Goal: Task Accomplishment & Management: Manage account settings

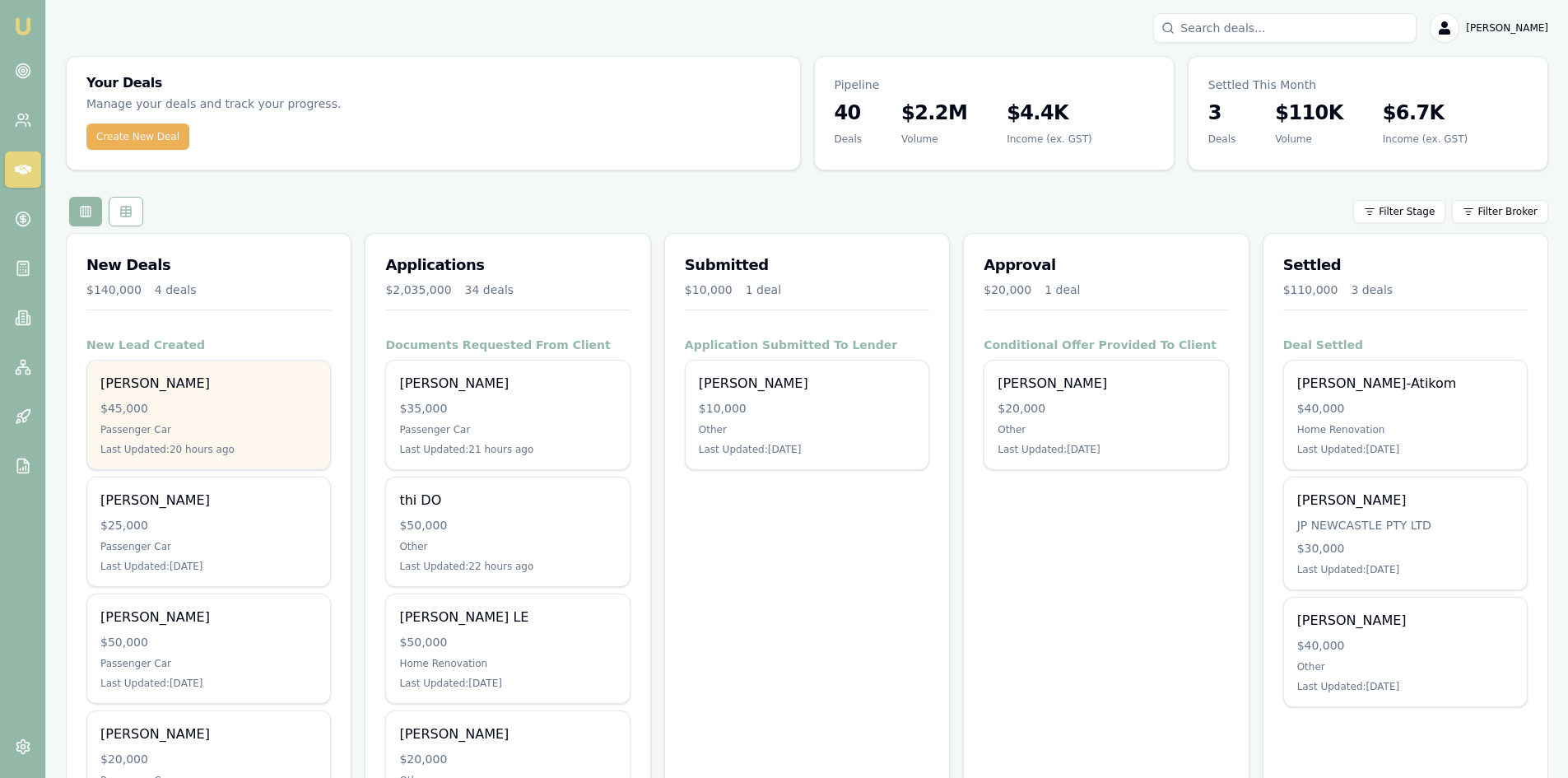
click at [211, 415] on div "$45,000" at bounding box center [208, 408] width 216 height 17
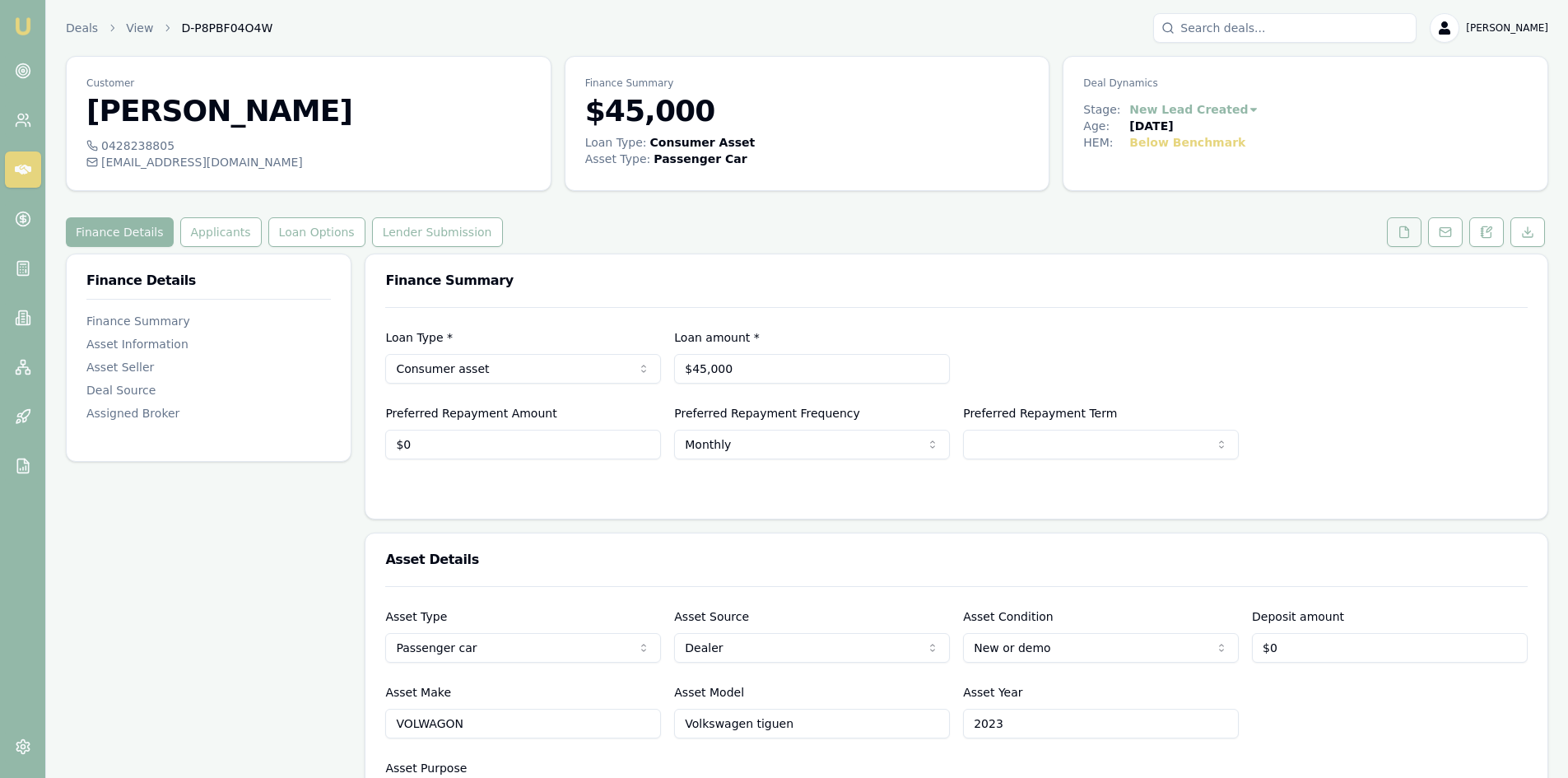
click at [1398, 235] on icon at bounding box center [1404, 231] width 13 height 13
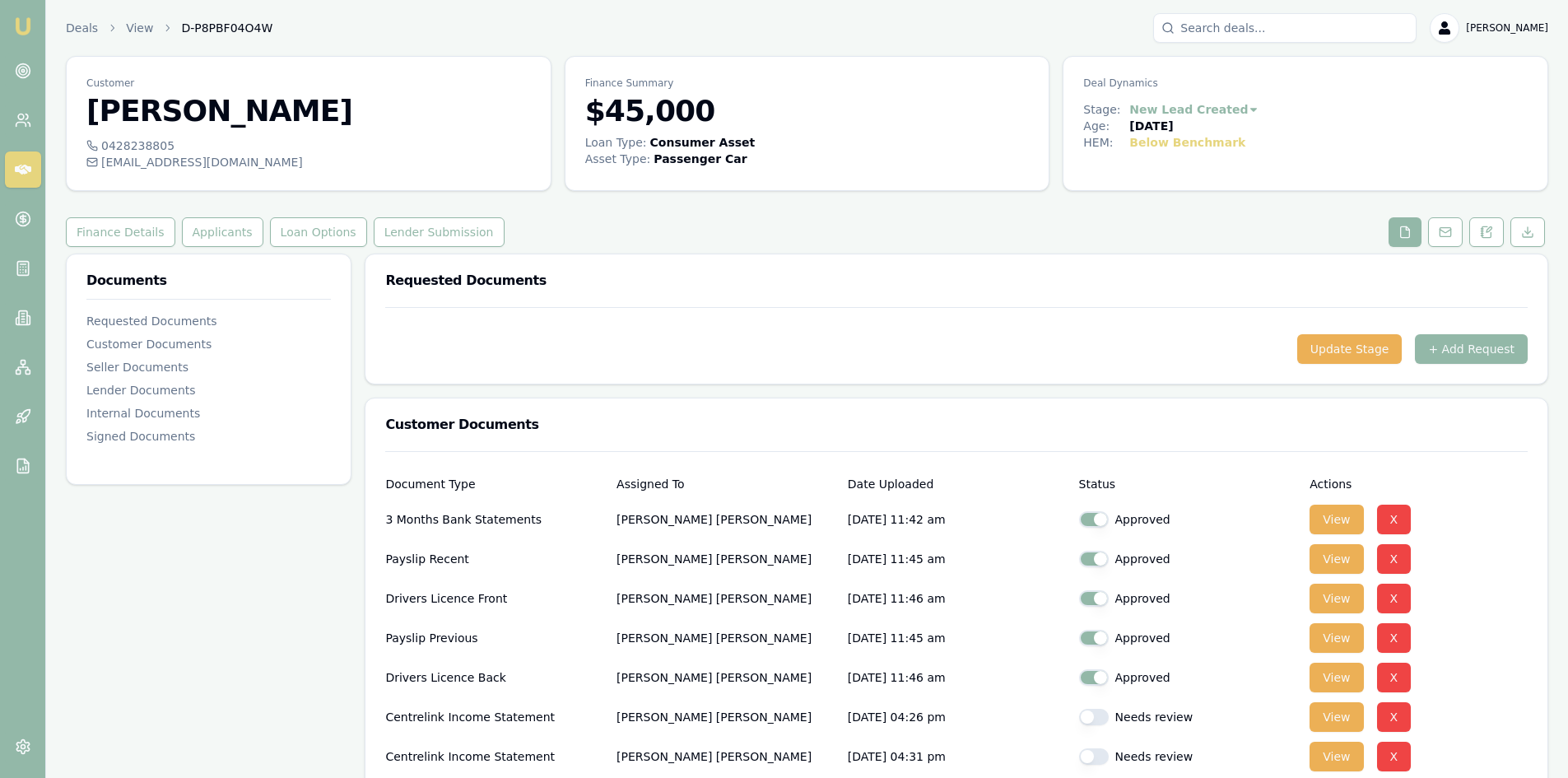
scroll to position [82, 0]
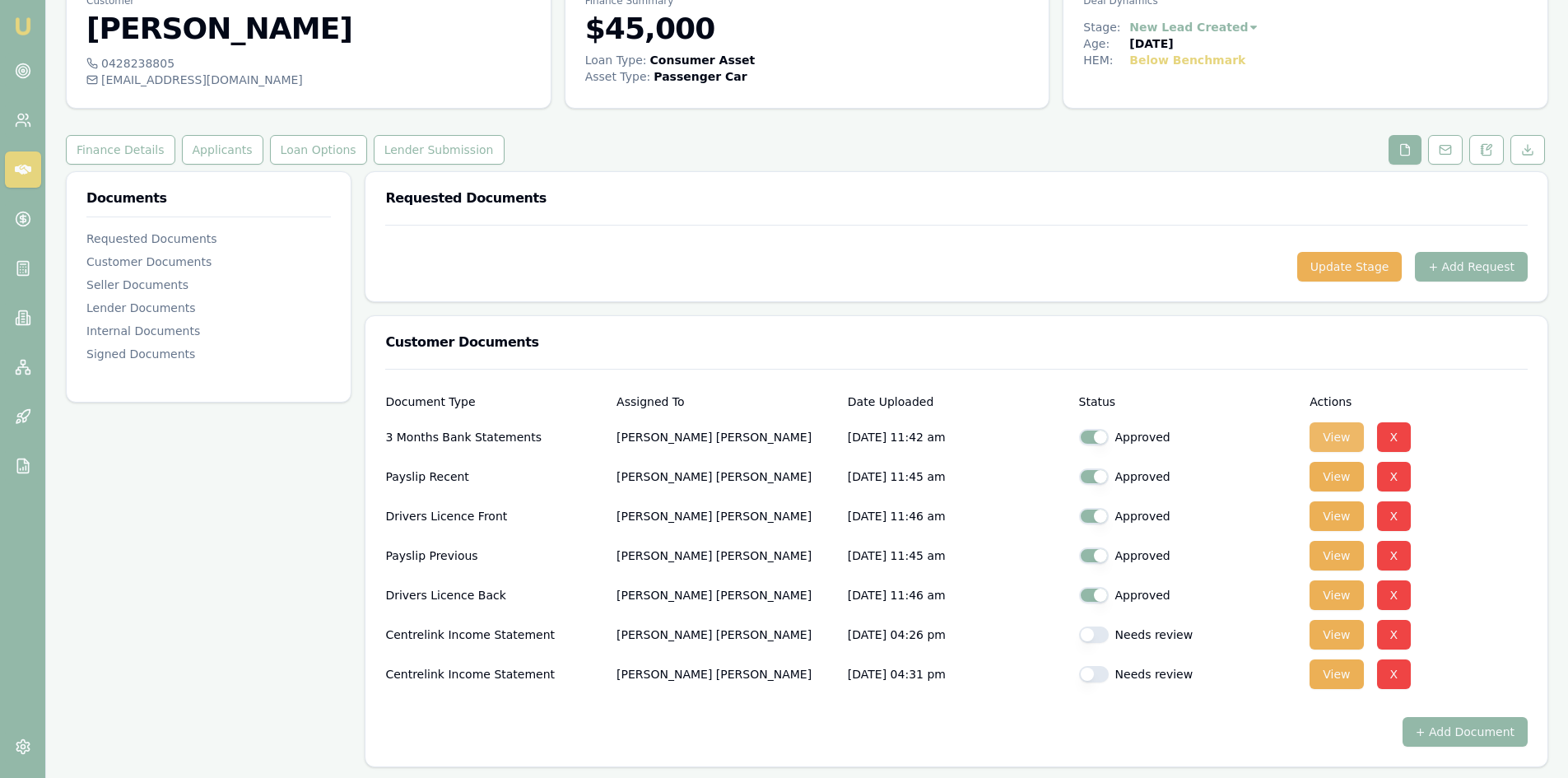
click at [1343, 436] on button "View" at bounding box center [1337, 438] width 54 height 30
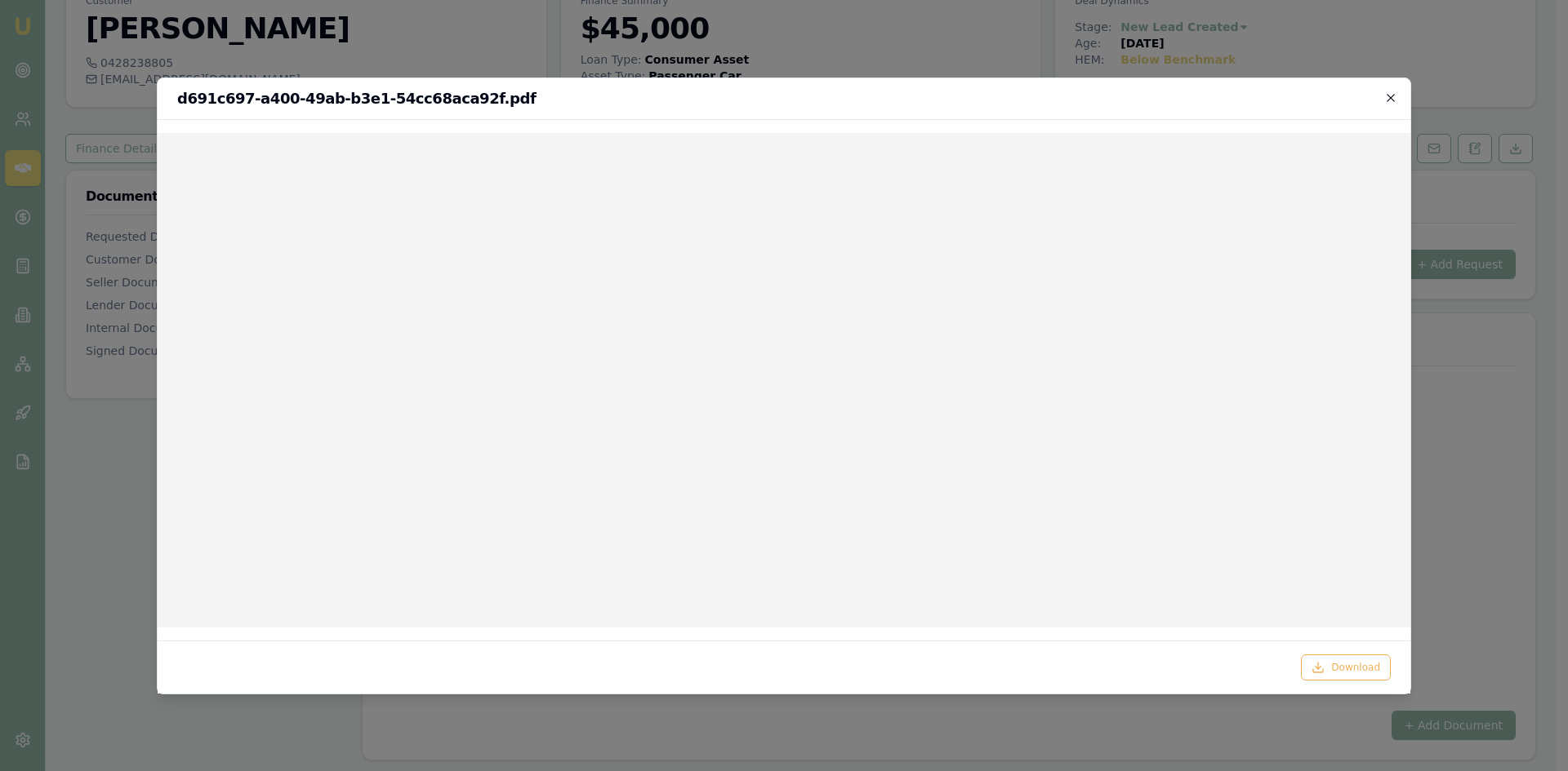
click at [1393, 97] on icon "button" at bounding box center [1390, 97] width 13 height 13
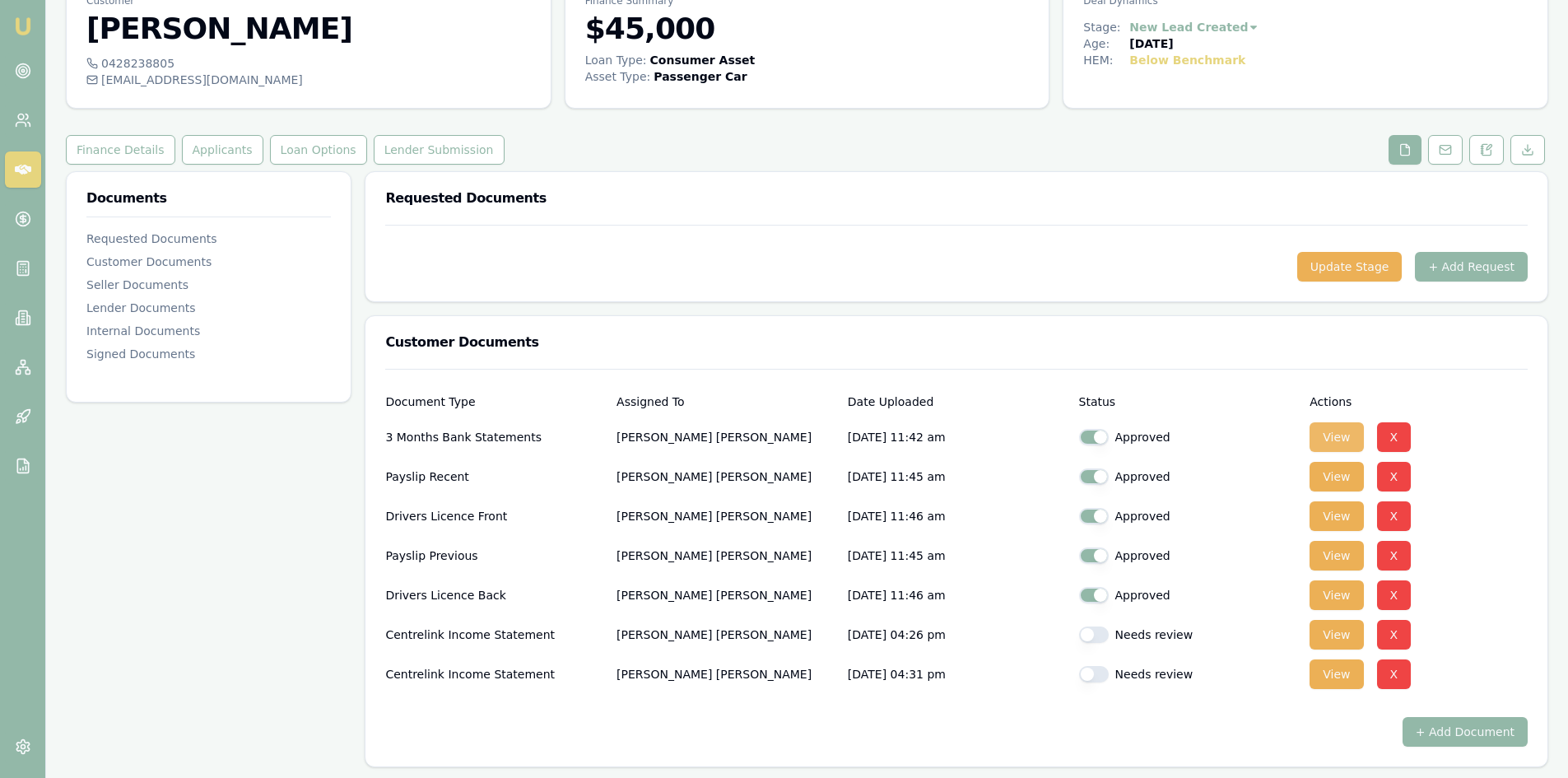
click at [1330, 441] on button "View" at bounding box center [1337, 438] width 54 height 30
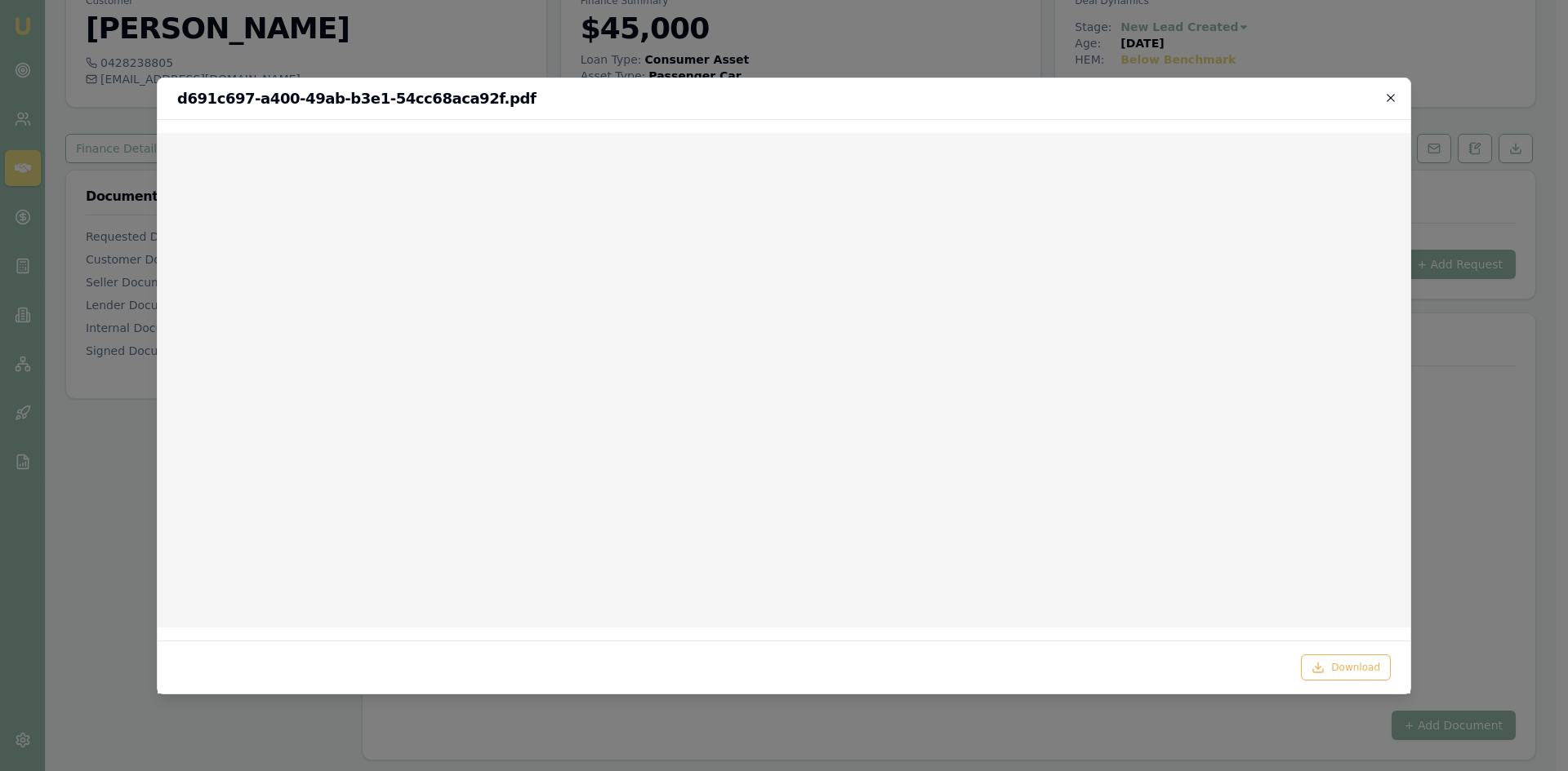
click at [1396, 101] on icon "button" at bounding box center [1390, 97] width 13 height 13
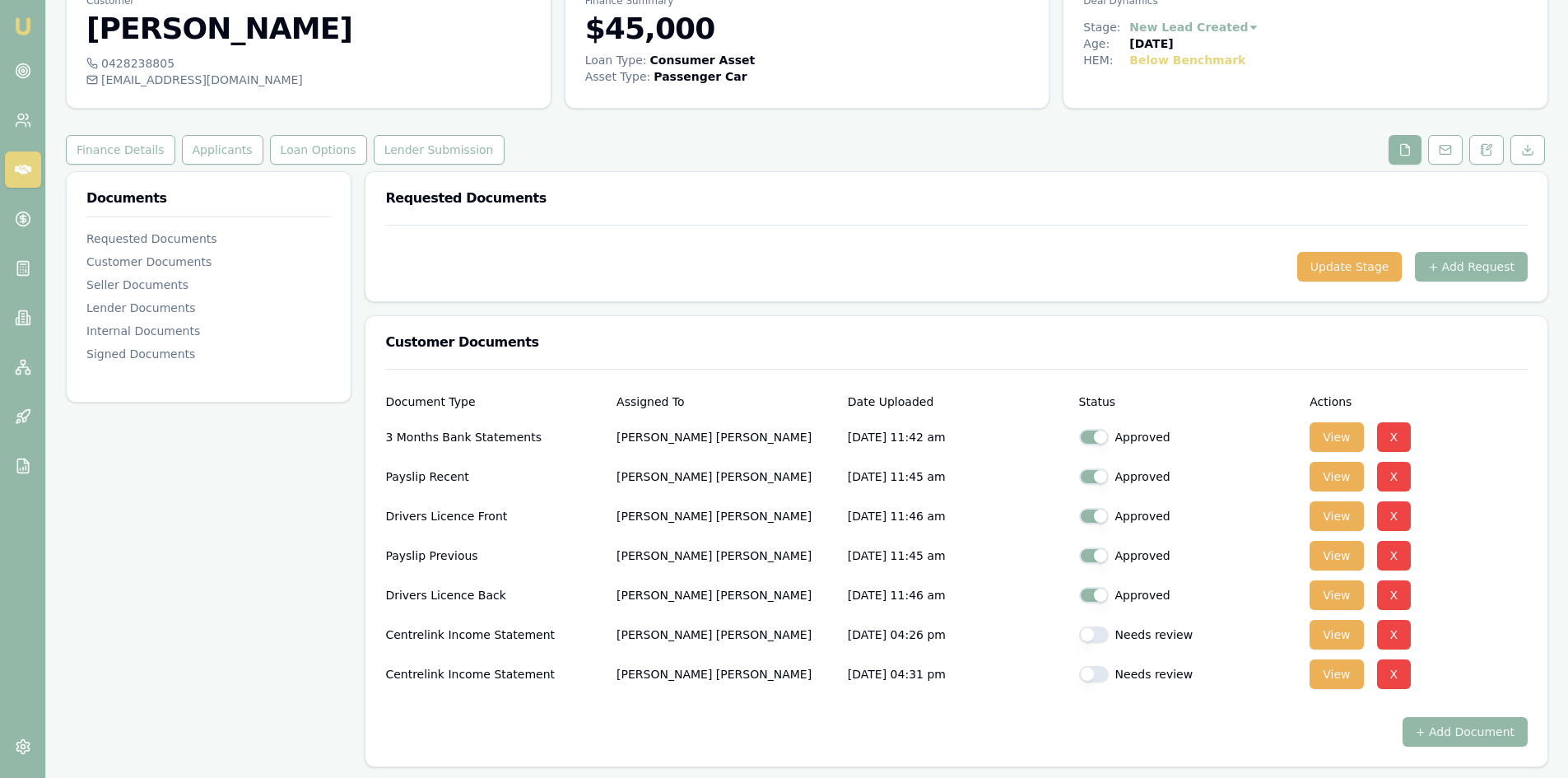
scroll to position [247, 0]
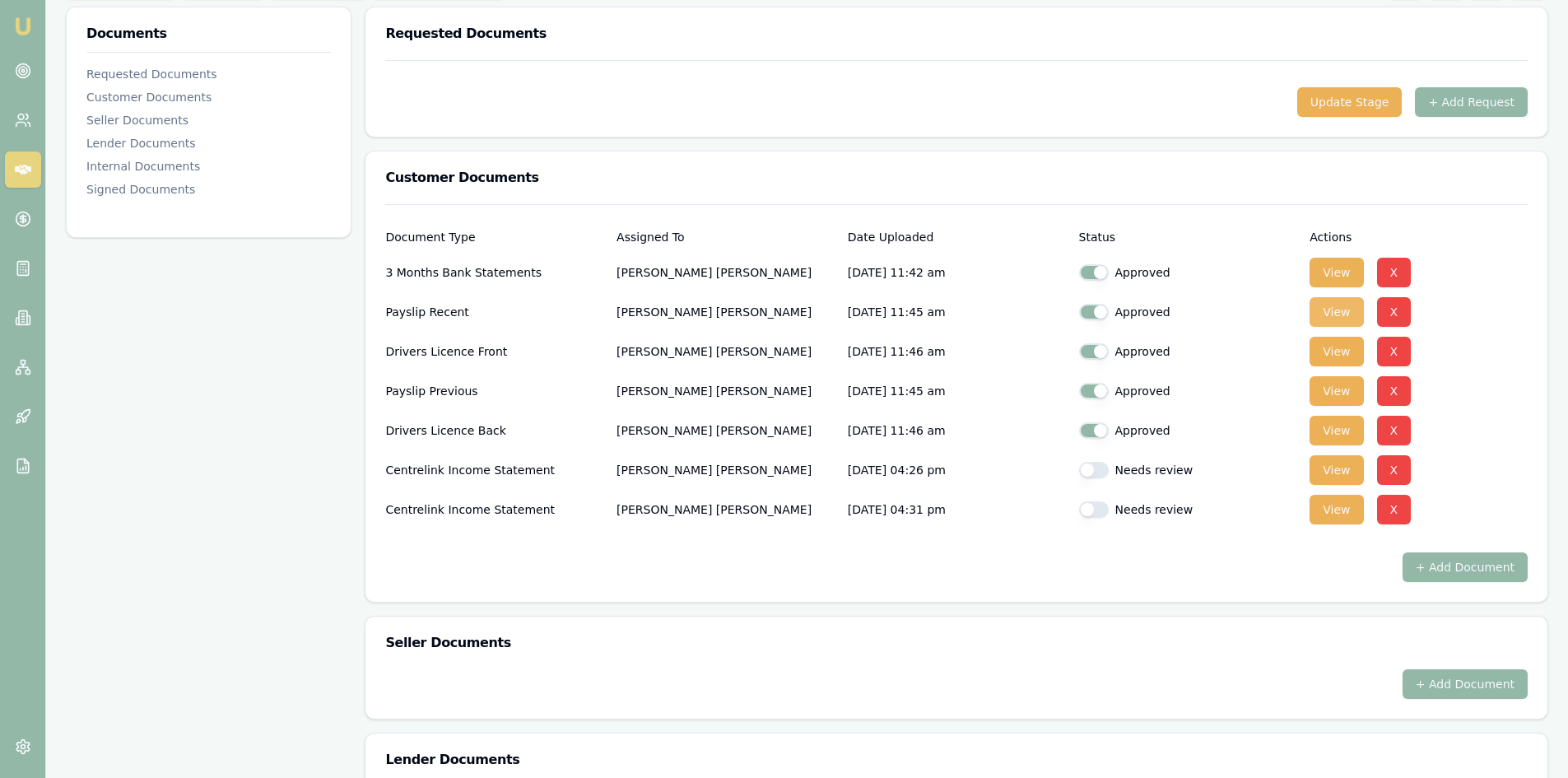
click at [1328, 318] on button "View" at bounding box center [1337, 313] width 54 height 30
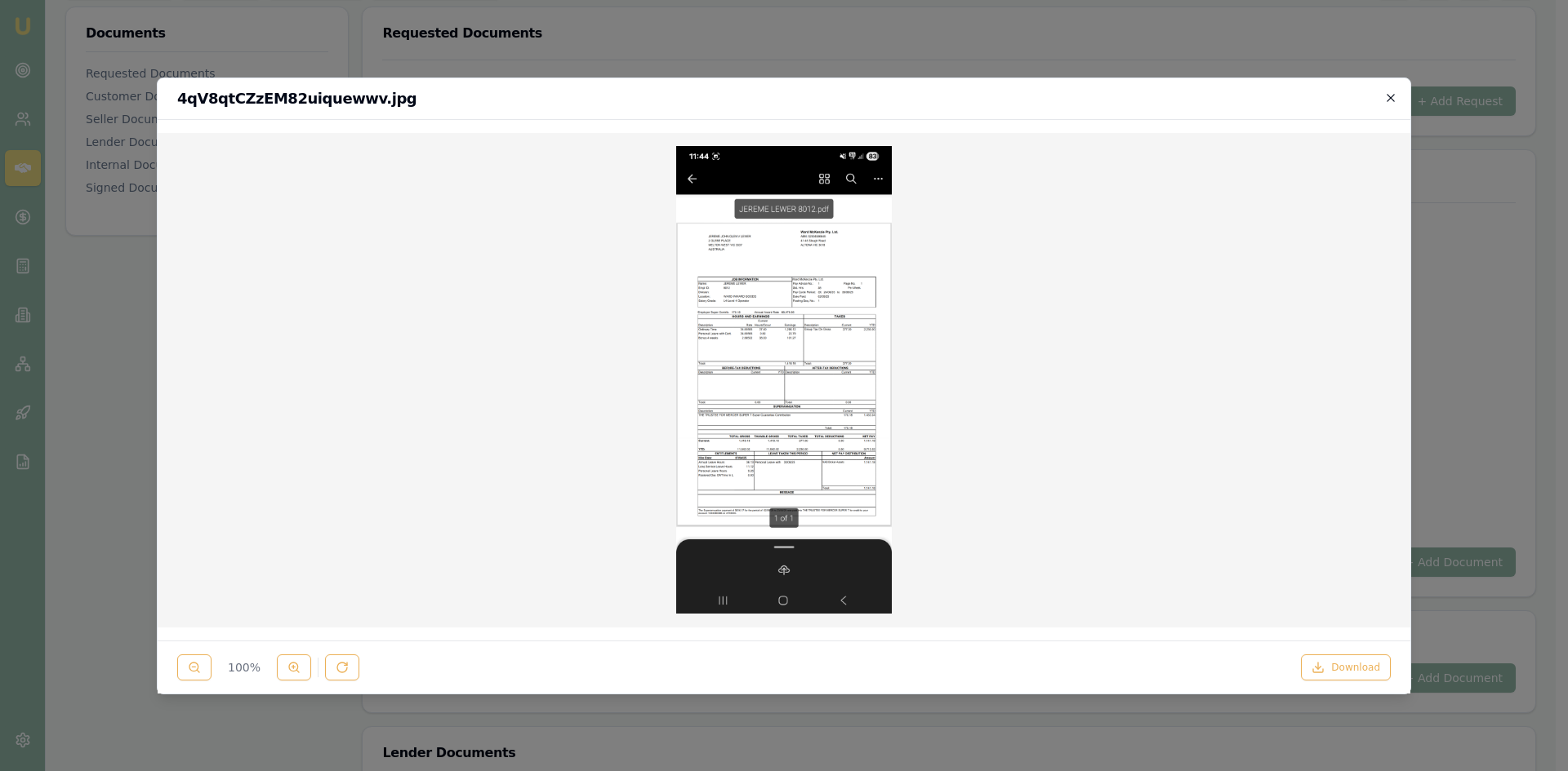
click at [1391, 93] on icon "button" at bounding box center [1390, 97] width 13 height 13
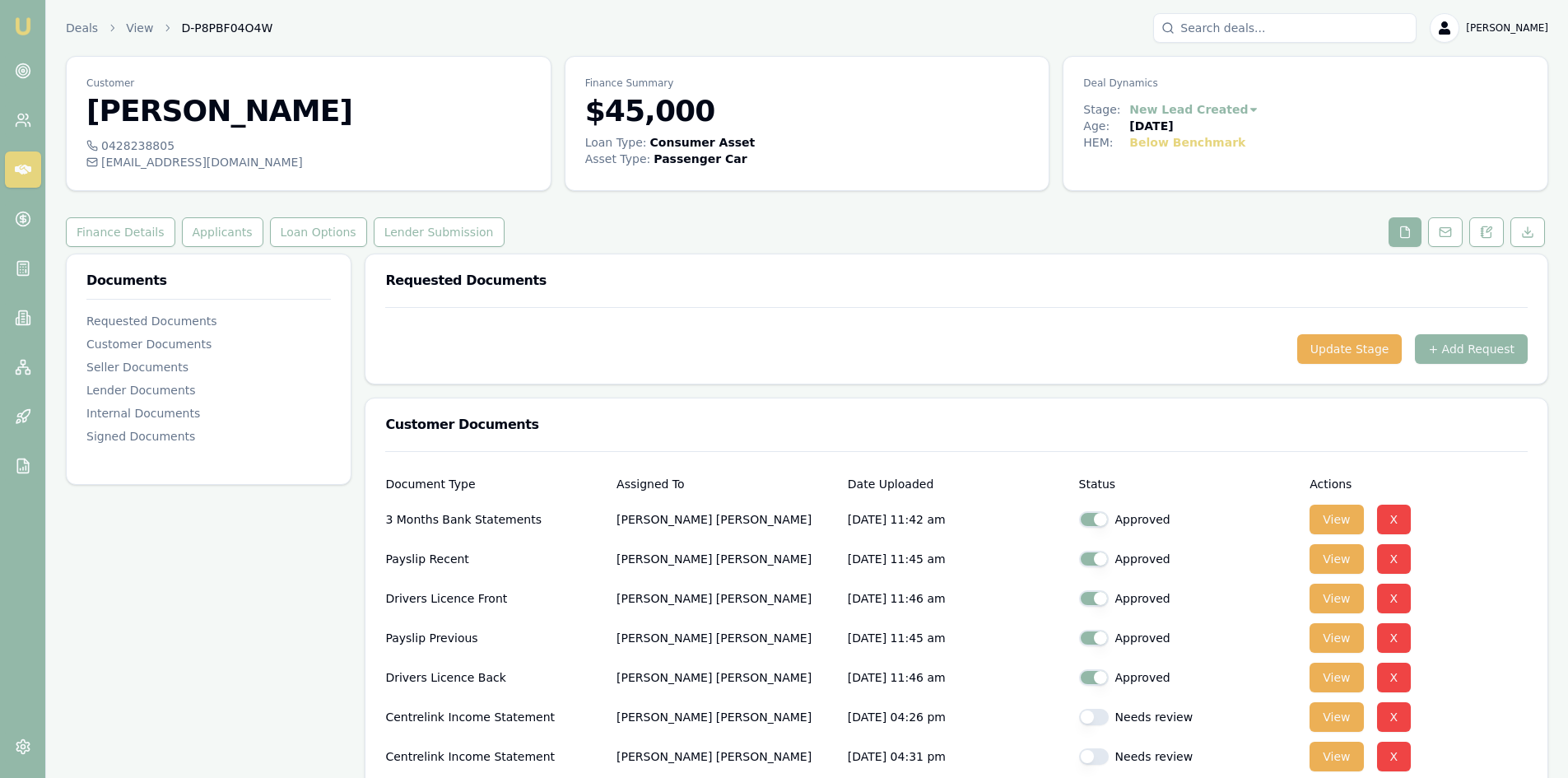
scroll to position [165, 0]
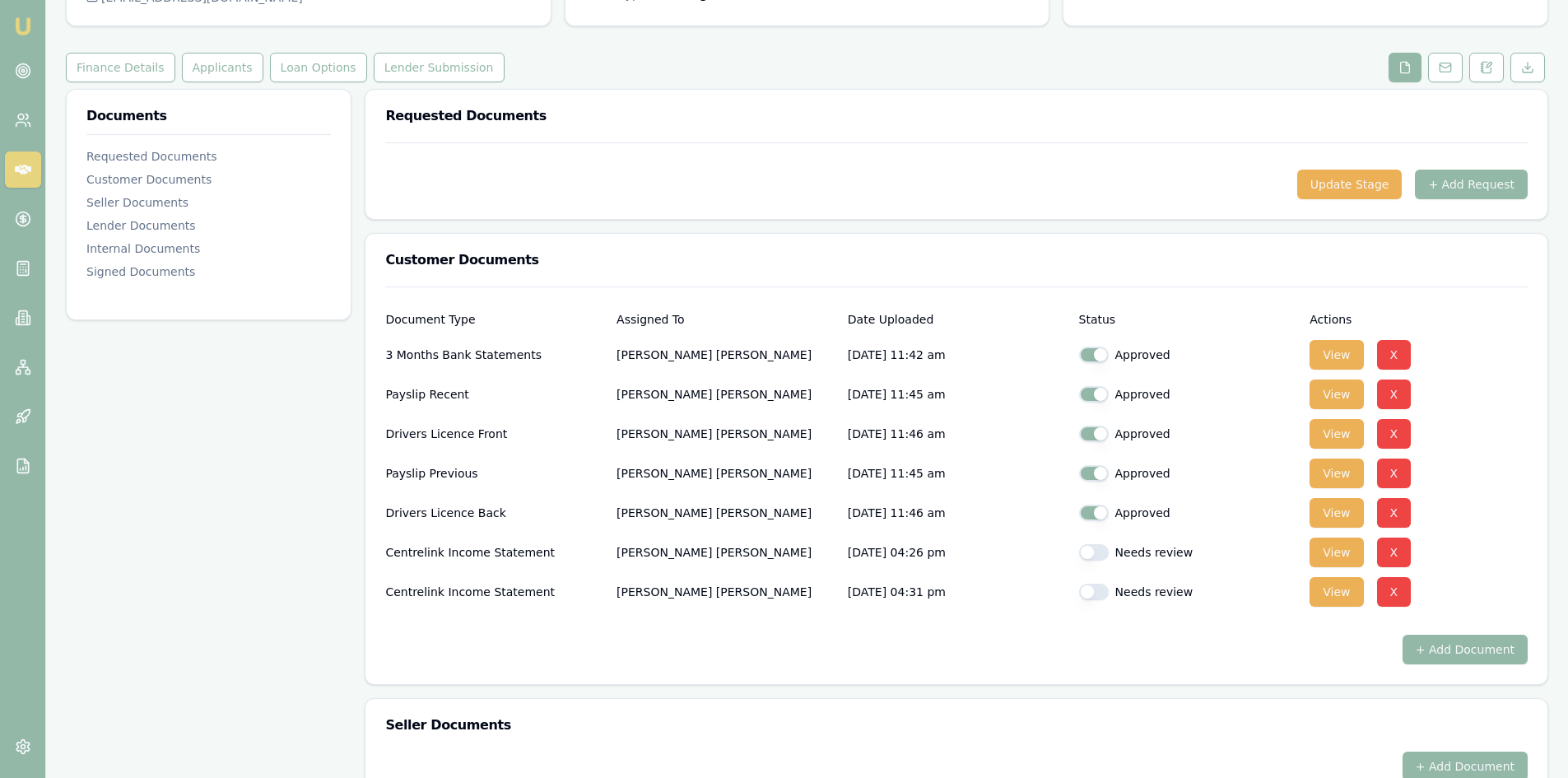
drag, startPoint x: 1104, startPoint y: 557, endPoint x: 1108, endPoint y: 584, distance: 27.3
click at [1104, 558] on button "button" at bounding box center [1094, 553] width 30 height 17
checkbox input "true"
click at [1103, 603] on div "Needs review" at bounding box center [1188, 591] width 218 height 33
click at [1101, 599] on button "button" at bounding box center [1094, 592] width 30 height 17
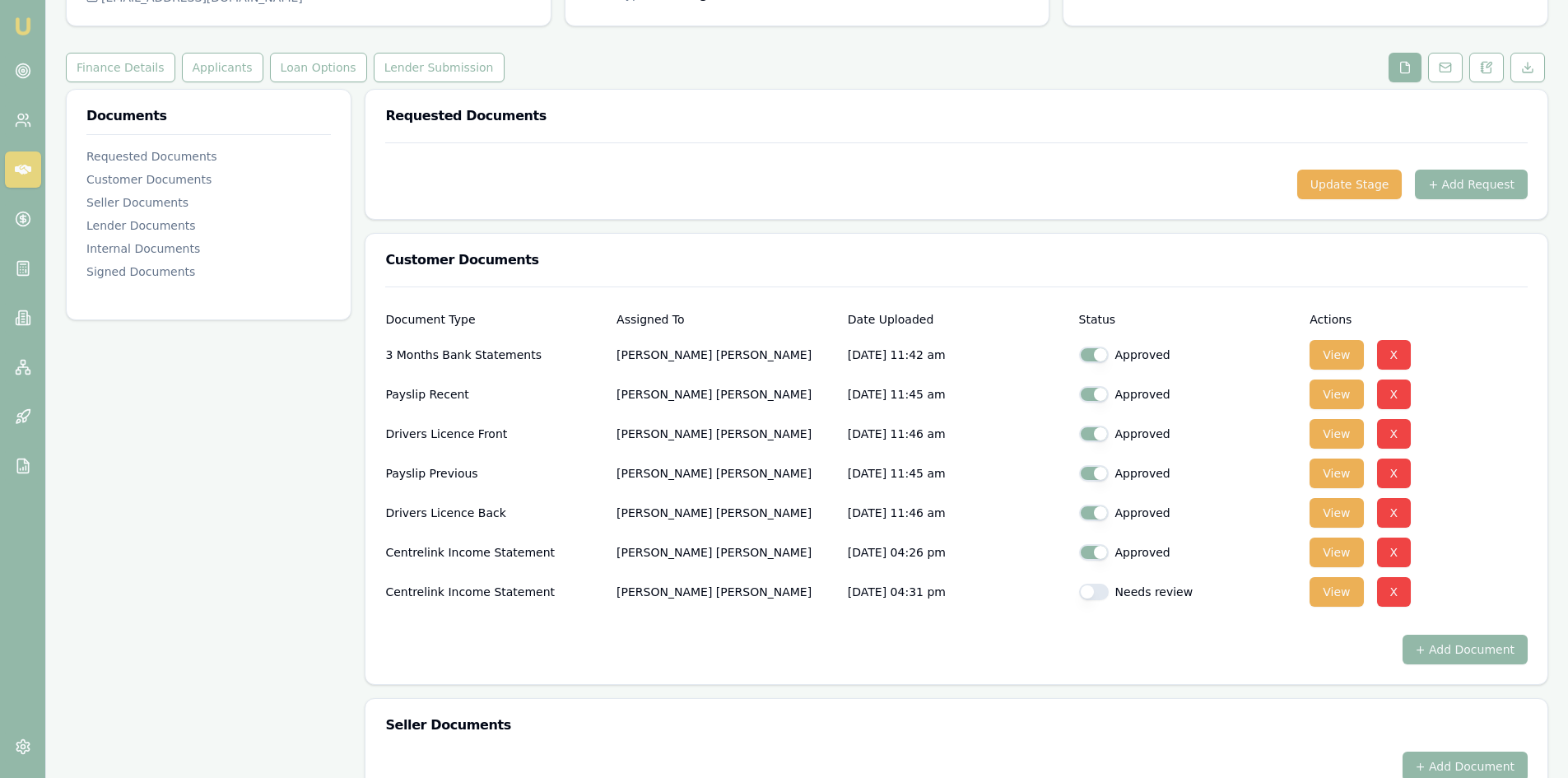
checkbox input "true"
